Goal: Transaction & Acquisition: Download file/media

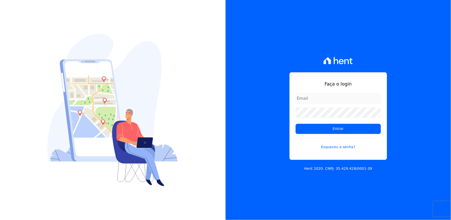
type input "[EMAIL_ADDRESS][DOMAIN_NAME]"
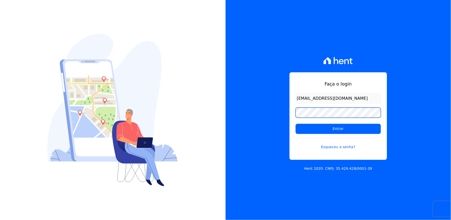
click at [304, 118] on form "[EMAIL_ADDRESS][DOMAIN_NAME] Entrar Esqueceu a senha?" at bounding box center [338, 124] width 85 height 62
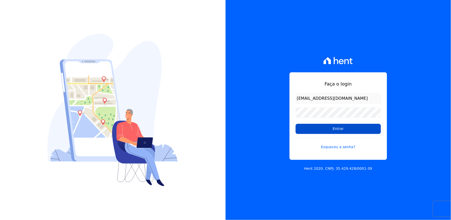
click at [336, 130] on input "Entrar" at bounding box center [338, 129] width 85 height 10
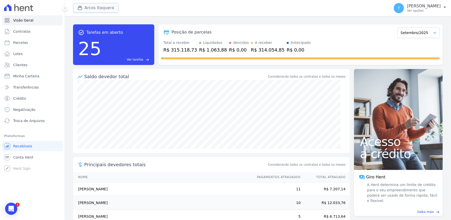
click at [103, 8] on button "Arcos Itaquera" at bounding box center [95, 8] width 45 height 10
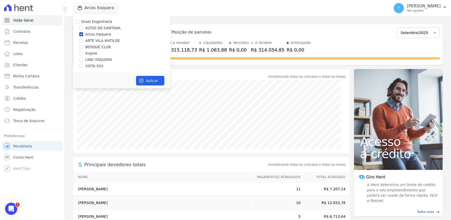
click at [99, 31] on div "Graal Engenharia [GEOGRAPHIC_DATA] Arcos Itaquera ARTE [GEOGRAPHIC_DATA] BOSQUE…" at bounding box center [121, 44] width 97 height 58
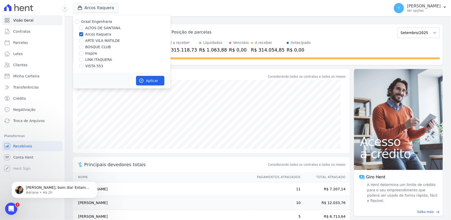
click at [103, 35] on label "Arcos Itaquera" at bounding box center [98, 34] width 26 height 5
click at [83, 35] on input "Arcos Itaquera" at bounding box center [81, 34] width 4 height 4
checkbox input "false"
drag, startPoint x: 93, startPoint y: 29, endPoint x: 108, endPoint y: 38, distance: 17.5
click at [93, 29] on label "ALTOS DE SANTANA" at bounding box center [102, 27] width 35 height 5
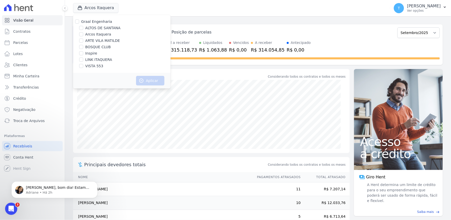
click at [83, 29] on input "ALTOS DE SANTANA" at bounding box center [81, 28] width 4 height 4
checkbox input "true"
click at [150, 80] on button "Aplicar" at bounding box center [150, 81] width 28 height 10
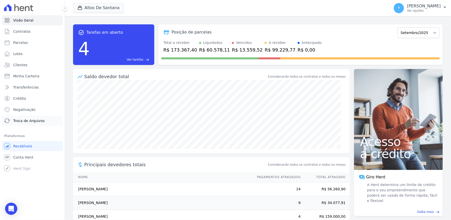
click at [24, 120] on span "Troca de Arquivos" at bounding box center [28, 120] width 31 height 5
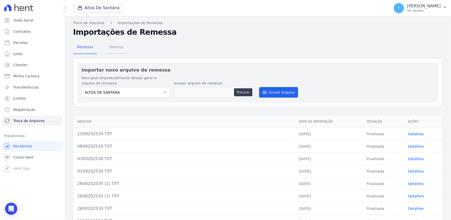
click at [106, 44] on span "Retorno" at bounding box center [116, 47] width 20 height 10
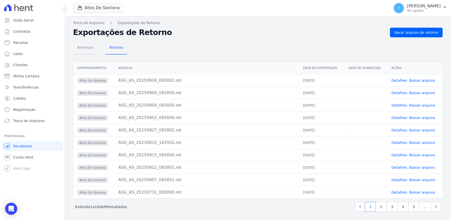
click at [87, 47] on span "Remessa" at bounding box center [85, 47] width 22 height 10
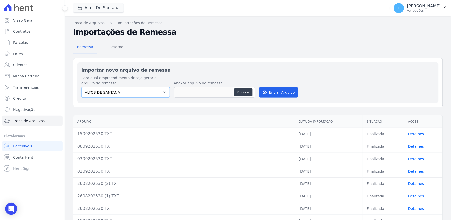
click at [125, 91] on select "ALTOS DE SANTANA" at bounding box center [125, 92] width 88 height 11
click at [81, 87] on select "ALTOS DE SANTANA" at bounding box center [125, 92] width 88 height 11
click at [110, 48] on span "Retorno" at bounding box center [116, 47] width 20 height 10
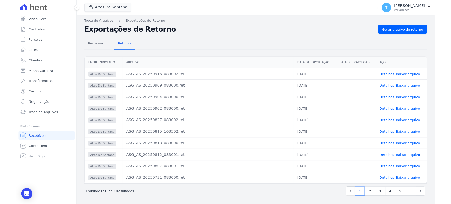
scroll to position [2, 0]
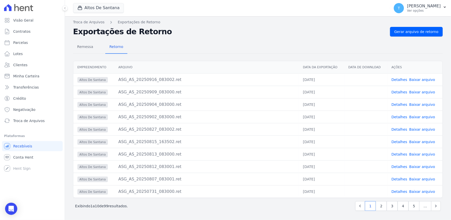
click at [394, 178] on link "Detalhes" at bounding box center [400, 179] width 16 height 4
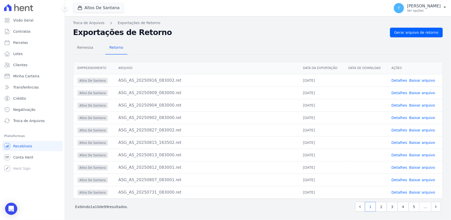
click at [412, 179] on link "Baixar arquivo" at bounding box center [422, 180] width 26 height 4
click at [417, 169] on link "Baixar arquivo" at bounding box center [422, 167] width 26 height 4
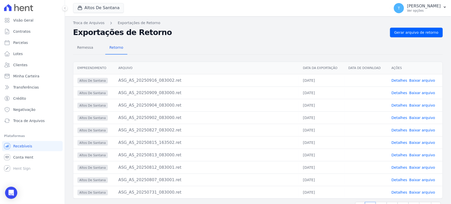
click at [415, 155] on link "Baixar arquivo" at bounding box center [422, 155] width 26 height 4
click at [412, 143] on link "Baixar arquivo" at bounding box center [422, 143] width 26 height 4
click at [414, 131] on link "Baixar arquivo" at bounding box center [422, 130] width 26 height 4
click at [410, 118] on link "Baixar arquivo" at bounding box center [422, 118] width 26 height 4
click at [413, 105] on link "Baixar arquivo" at bounding box center [422, 105] width 26 height 4
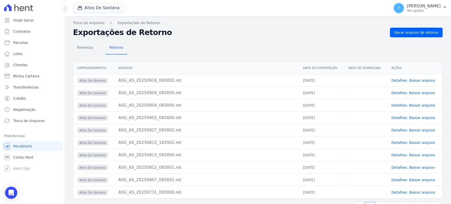
click at [413, 92] on link "Baixar arquivo" at bounding box center [422, 93] width 26 height 4
click at [412, 81] on link "Baixar arquivo" at bounding box center [422, 80] width 26 height 4
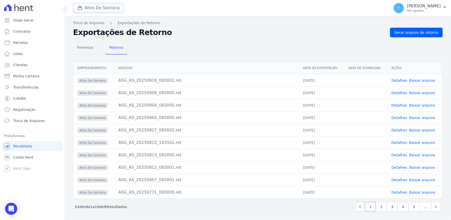
click at [108, 5] on button "Altos De Santana" at bounding box center [98, 8] width 51 height 10
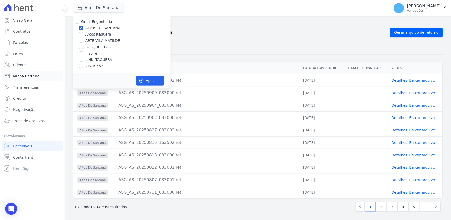
click at [37, 74] on link "Minha Carteira" at bounding box center [32, 76] width 61 height 10
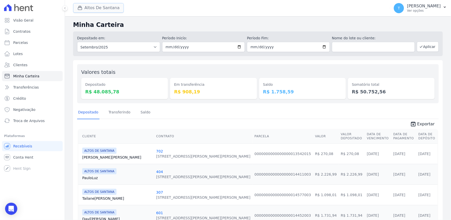
click at [91, 11] on button "Altos De Santana" at bounding box center [98, 8] width 51 height 10
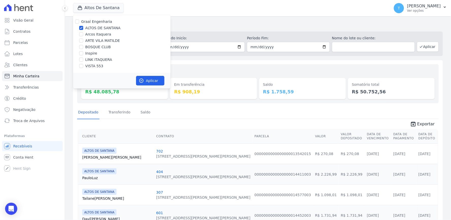
click at [90, 40] on label "ARTE VILA MATILDE" at bounding box center [102, 40] width 35 height 5
click at [83, 40] on input "ARTE VILA MATILDE" at bounding box center [81, 41] width 4 height 4
checkbox input "true"
click at [94, 27] on label "ALTOS DE SANTANA" at bounding box center [102, 27] width 35 height 5
click at [83, 27] on input "ALTOS DE SANTANA" at bounding box center [81, 28] width 4 height 4
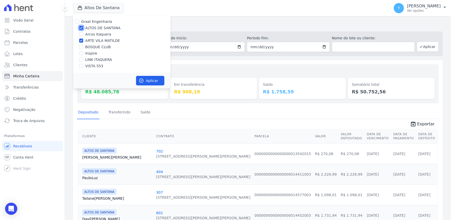
checkbox input "false"
click at [146, 81] on button "Aplicar" at bounding box center [150, 81] width 28 height 10
